Goal: Information Seeking & Learning: Learn about a topic

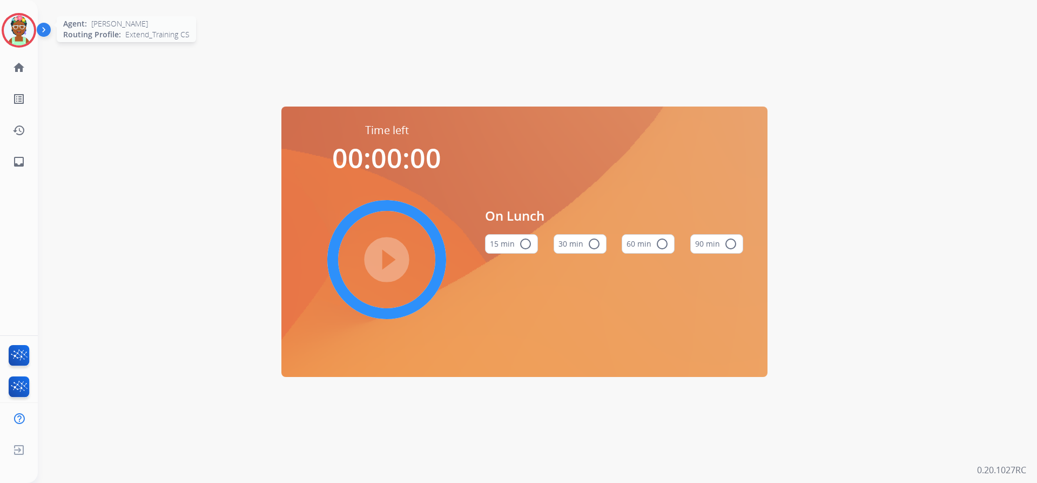
click at [15, 18] on img at bounding box center [19, 30] width 30 height 30
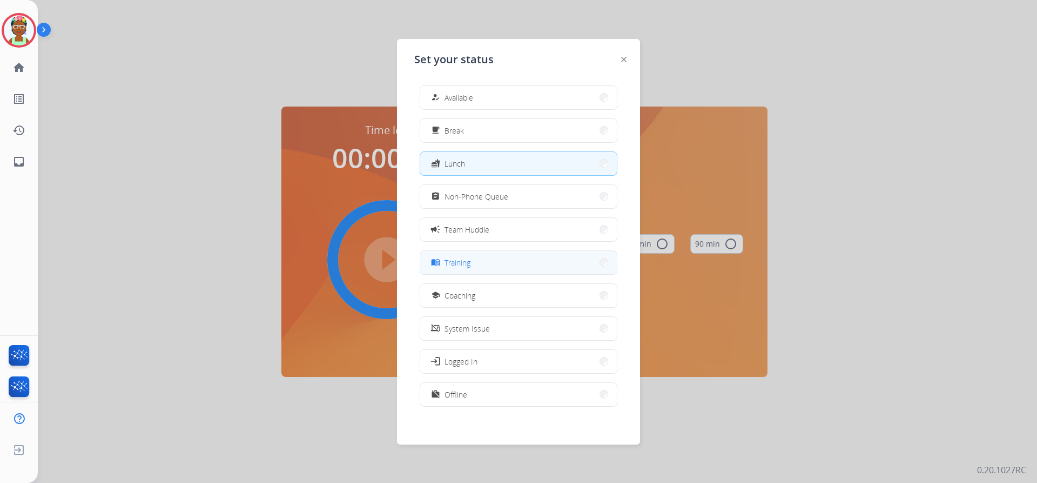
click at [511, 260] on button "menu_book Training" at bounding box center [518, 262] width 197 height 23
